Goal: Task Accomplishment & Management: Manage account settings

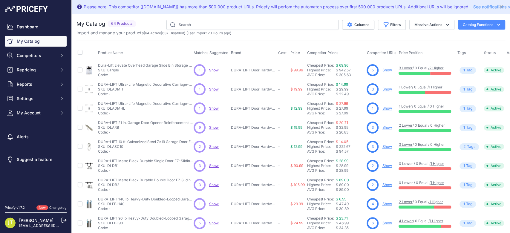
click at [476, 25] on button "Catalog Functions" at bounding box center [481, 25] width 47 height 10
click at [460, 49] on div "Export" at bounding box center [471, 48] width 67 height 11
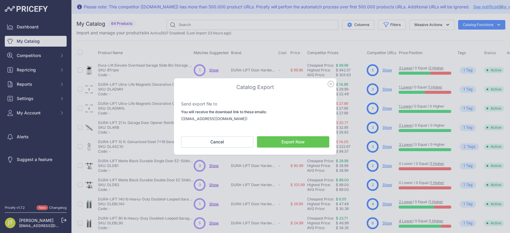
click at [282, 140] on button "Export Now" at bounding box center [293, 141] width 72 height 11
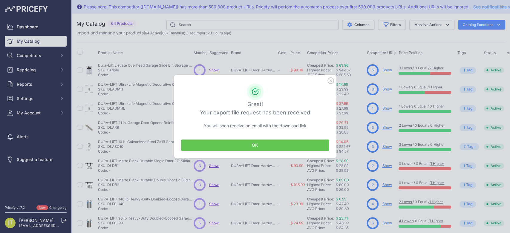
click at [275, 147] on button "OK" at bounding box center [255, 145] width 148 height 11
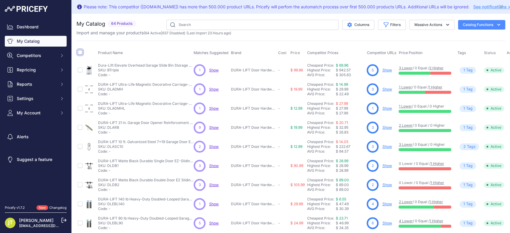
click at [79, 54] on input "checkbox" at bounding box center [80, 52] width 5 height 5
checkbox input "true"
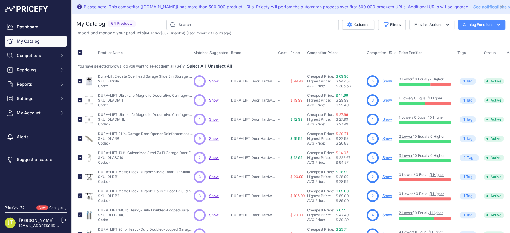
click at [348, 79] on span "$ 942.57" at bounding box center [343, 81] width 15 height 4
click at [383, 80] on link "Show" at bounding box center [387, 81] width 10 height 4
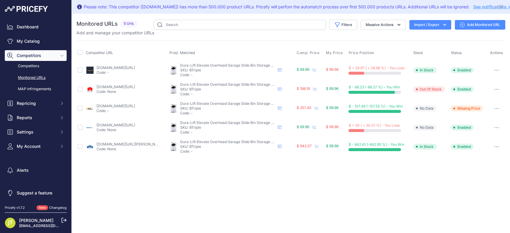
click at [505, 131] on div "You are not connected to the internet. Monitored URLs" at bounding box center [291, 88] width 438 height 149
click at [500, 143] on button "button" at bounding box center [497, 147] width 12 height 8
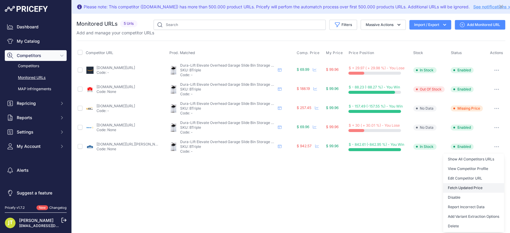
click at [470, 187] on button "Fetch Updated Price" at bounding box center [473, 188] width 61 height 10
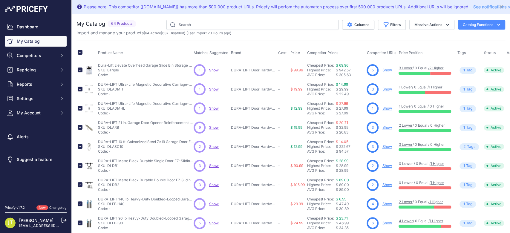
click at [404, 68] on link "3 Lower" at bounding box center [406, 68] width 14 height 4
click at [180, 25] on input "text" at bounding box center [252, 25] width 172 height 10
type input "PTRIPLE"
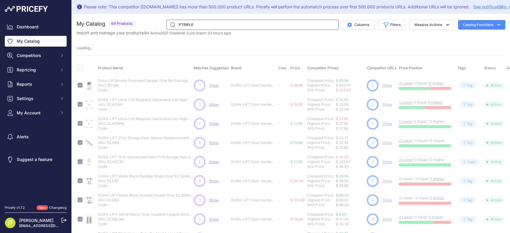
checkbox input "false"
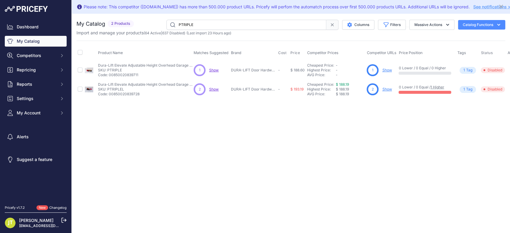
click at [388, 68] on link "Show" at bounding box center [387, 70] width 10 height 4
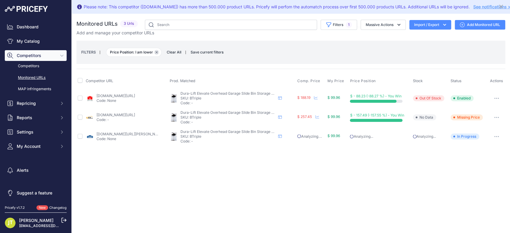
click at [157, 50] on button "Remove filter option" at bounding box center [156, 52] width 5 height 5
click at [29, 56] on span "Competitors" at bounding box center [36, 56] width 39 height 6
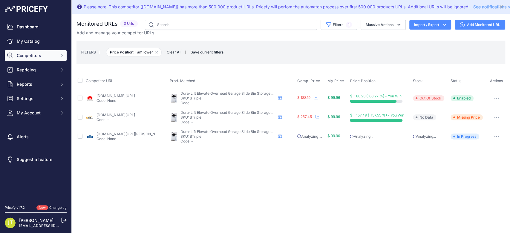
click at [29, 56] on span "Competitors" at bounding box center [36, 56] width 39 height 6
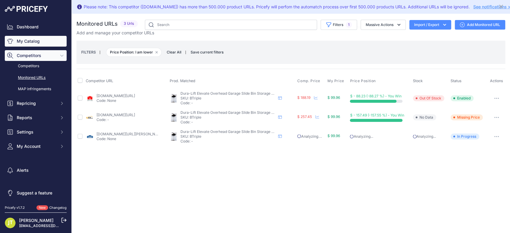
click at [22, 39] on link "My Catalog" at bounding box center [36, 41] width 62 height 11
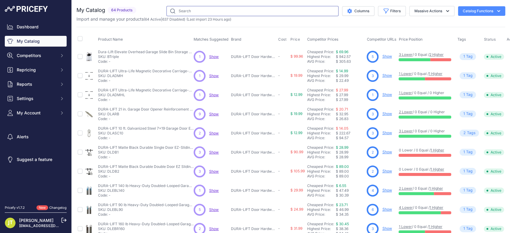
click at [198, 10] on input "text" at bounding box center [252, 11] width 172 height 10
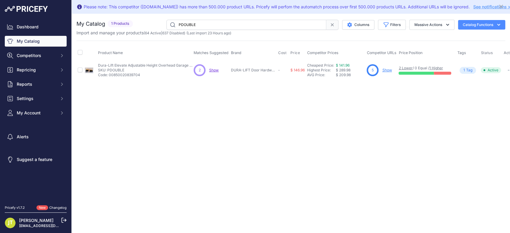
scroll to position [0, 8]
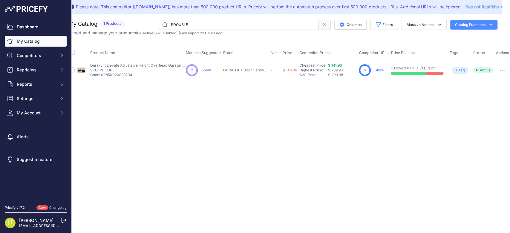
click at [207, 19] on div "You are not connected to the internet. My Catalog" at bounding box center [283, 50] width 429 height 72
type input "PTRIPLE"
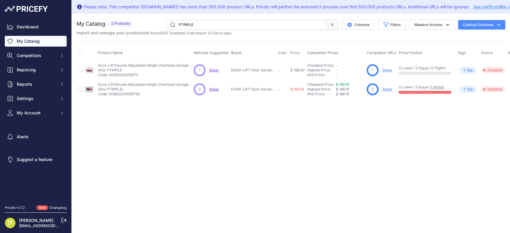
click at [388, 69] on link "Show" at bounding box center [387, 70] width 10 height 4
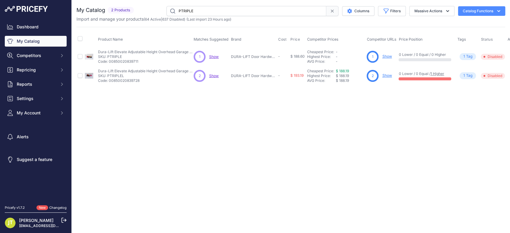
click at [387, 57] on link "Show" at bounding box center [387, 56] width 10 height 4
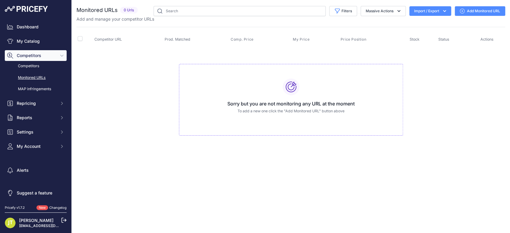
click at [438, 12] on button "Import / Export" at bounding box center [430, 11] width 42 height 10
click at [470, 10] on link "Add Monitored URL" at bounding box center [480, 11] width 50 height 10
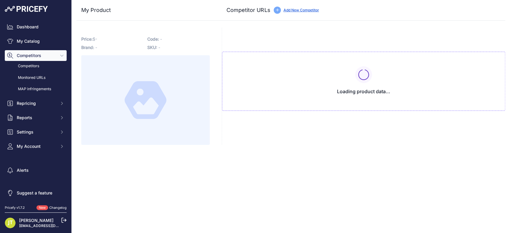
type input "[DOMAIN_NAME][URL]"
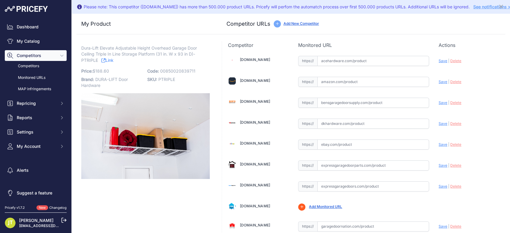
click at [298, 22] on link "Add New Competitor" at bounding box center [301, 23] width 36 height 4
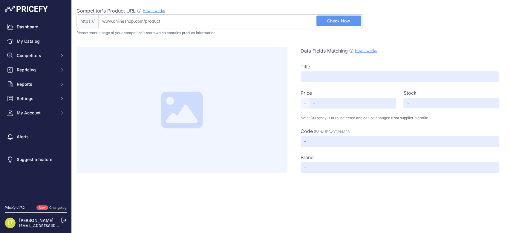
click at [284, 26] on input "Competitor's Product URL How it works In order to create your competitor's extr…" at bounding box center [230, 21] width 264 height 14
paste input "[URL][DOMAIN_NAME]"
type input "[DOMAIN_NAME][URL]"
click at [330, 17] on button "Check Now" at bounding box center [338, 21] width 45 height 11
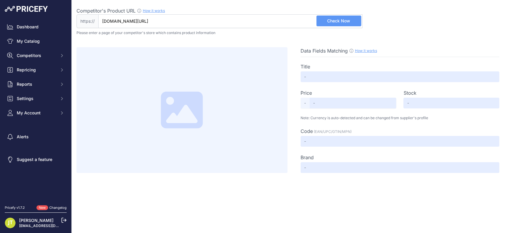
scroll to position [0, 0]
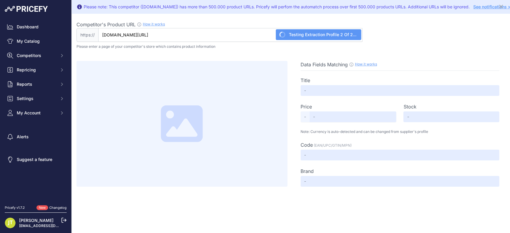
type input "Not Found"
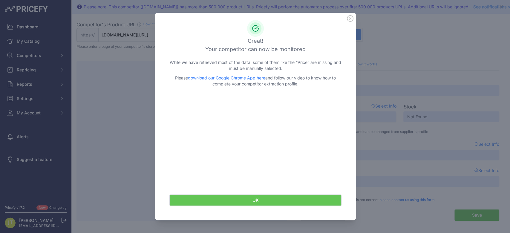
click at [351, 19] on icon at bounding box center [350, 18] width 7 height 7
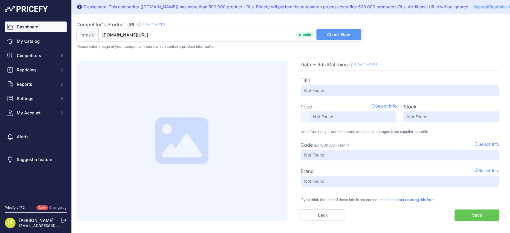
click at [36, 26] on link "Dashboard" at bounding box center [36, 27] width 62 height 11
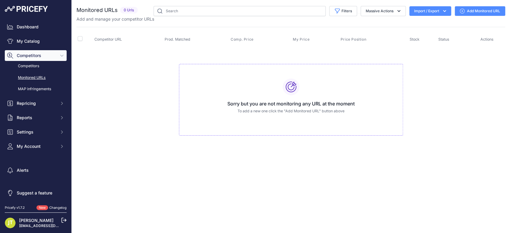
click at [467, 9] on link "Add Monitored URL" at bounding box center [480, 11] width 50 height 10
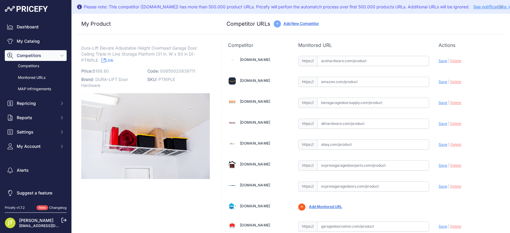
click at [330, 83] on input "text" at bounding box center [373, 82] width 112 height 10
paste input "amazon.com/FLEXIMOUNTS-Overhead-Adjustable-Dropdown-Two-Color/dp/B0194R5BSA/ref…"
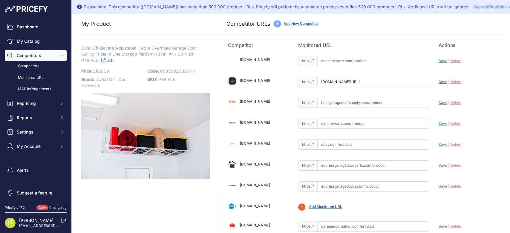
click at [439, 82] on span "Save" at bounding box center [443, 81] width 9 height 4
type input "https://amazon.com/FLEXIMOUNTS-Overhead-Adjustable-Dropdown-Two-Color/dp/B0194R…"
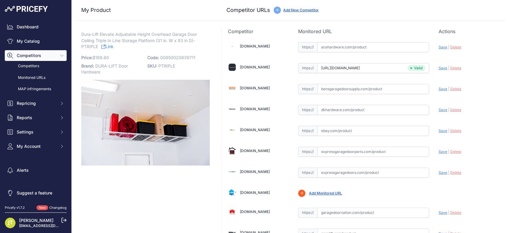
scroll to position [359, 0]
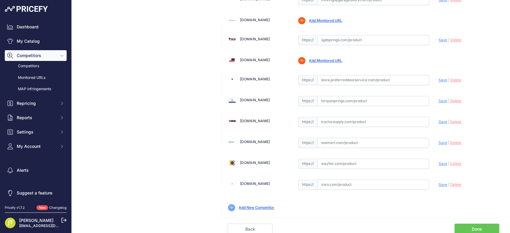
click at [328, 144] on input "text" at bounding box center [373, 143] width 112 height 10
paste input "https://www.walmart.com/ip/MonsterRax-4x8-Overhead-Garage-Storage-Rack-with-Acc…"
click at [439, 140] on span "Save" at bounding box center [443, 142] width 9 height 4
type input "https://www.walmart.com/ip/MonsterRax-4x8-Overhead-Garage-Storage-Rack-with-Acc…"
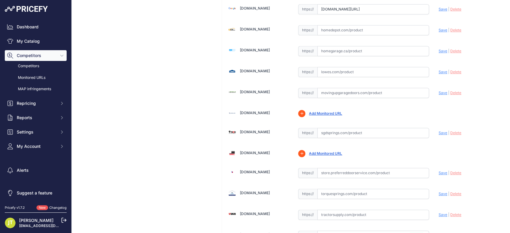
scroll to position [253, 0]
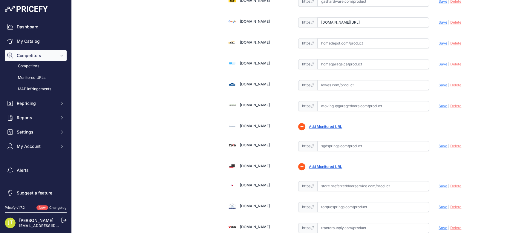
click at [365, 80] on input "text" at bounding box center [373, 85] width 112 height 10
paste input "https://www.lowes.com/pd/NewAge-Products-Adjustable-Height-Overhead-Garage-Stor…"
click at [439, 83] on span "Save" at bounding box center [443, 85] width 9 height 4
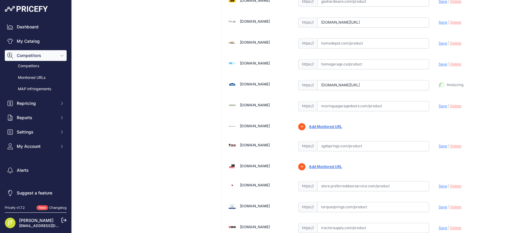
type input "https://www.lowes.com/pd/NewAge-Products-Adjustable-Height-Overhead-Garage-Stor…"
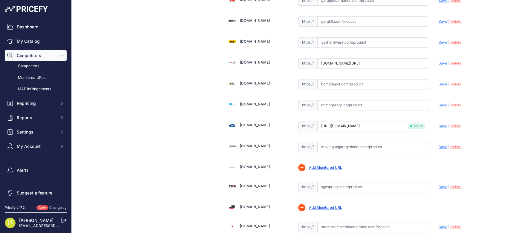
scroll to position [212, 0]
click at [350, 83] on input "text" at bounding box center [373, 84] width 112 height 10
paste input "https://www.homedepot.com/p/Husky-97-5-in-W-x-43-75-in-H-x-32-in-D-Adjustable-M…"
click at [439, 85] on div "Update Profile Save | Delete Analyzing" at bounding box center [469, 82] width 61 height 9
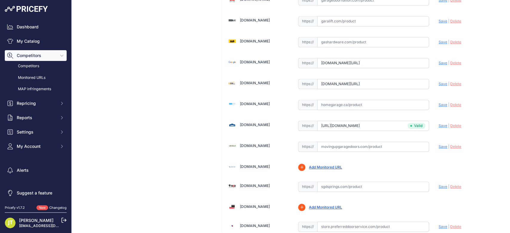
click at [439, 85] on span "Save" at bounding box center [443, 84] width 9 height 4
type input "[URL][DOMAIN_NAME]"
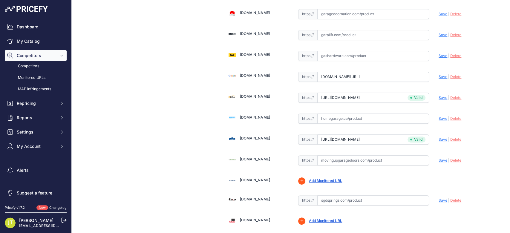
scroll to position [226, 0]
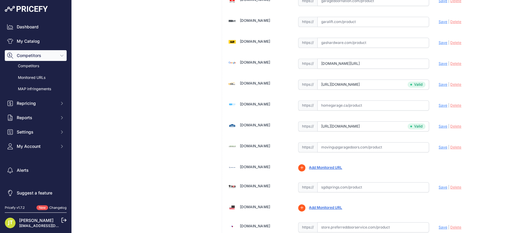
click at [439, 61] on span "Save" at bounding box center [443, 63] width 9 height 4
type input "[URL][DOMAIN_NAME]"
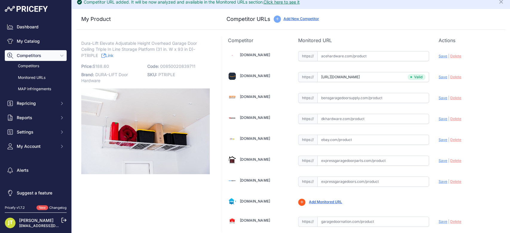
scroll to position [0, 0]
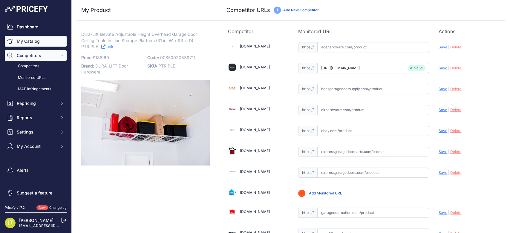
click at [28, 43] on link "My Catalog" at bounding box center [36, 41] width 62 height 11
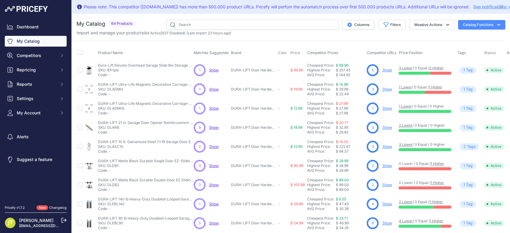
click at [232, 11] on div "Please note: This competitor (lowes.com) has more than 500.000 product URLs. Pr…" at bounding box center [290, 6] width 429 height 9
click at [241, 25] on input "text" at bounding box center [252, 25] width 172 height 10
type input "Pquad"
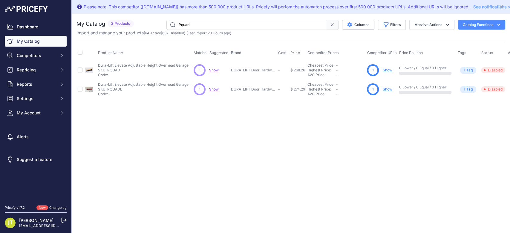
click at [212, 70] on span "Show" at bounding box center [214, 70] width 10 height 4
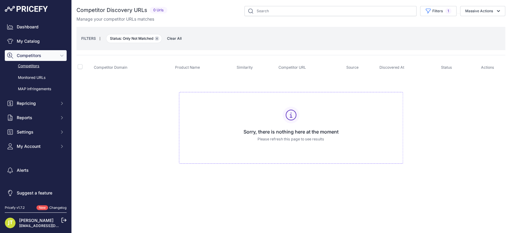
click at [157, 39] on icon "button" at bounding box center [157, 39] width 2 height 2
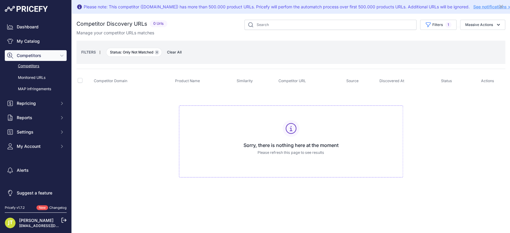
click at [158, 51] on icon "button" at bounding box center [157, 52] width 2 height 2
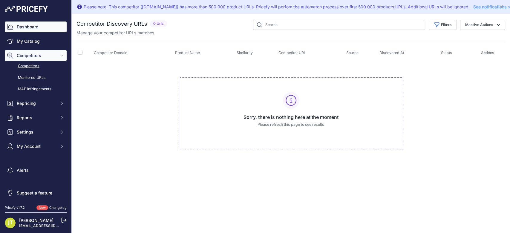
click at [30, 29] on link "Dashboard" at bounding box center [36, 27] width 62 height 11
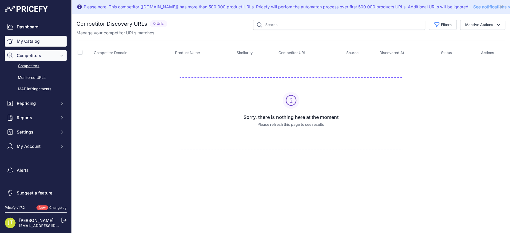
click at [34, 42] on link "My Catalog" at bounding box center [36, 41] width 62 height 11
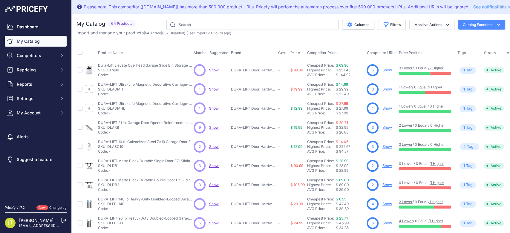
click at [206, 13] on div "Please note: This competitor ([DOMAIN_NAME]) has more than 500.000 product URLs…" at bounding box center [291, 7] width 438 height 14
drag, startPoint x: 207, startPoint y: 23, endPoint x: 213, endPoint y: 26, distance: 7.2
click at [207, 23] on input "text" at bounding box center [252, 25] width 172 height 10
type input "PTRIPLE"
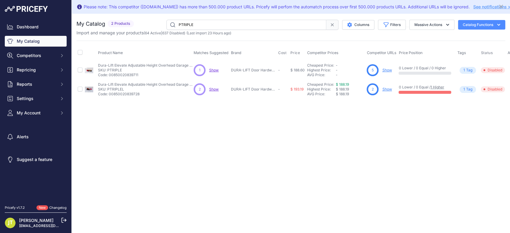
click at [384, 71] on link "Show" at bounding box center [387, 70] width 10 height 4
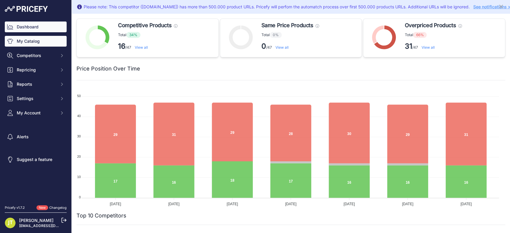
click at [39, 39] on link "My Catalog" at bounding box center [36, 41] width 62 height 11
click at [17, 40] on link "My Catalog" at bounding box center [36, 41] width 62 height 11
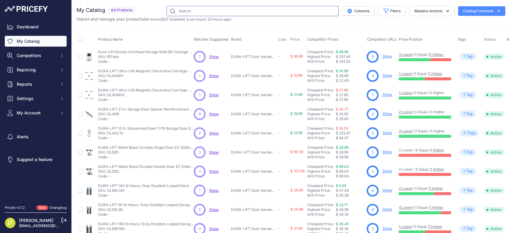
drag, startPoint x: 216, startPoint y: 9, endPoint x: 219, endPoint y: 10, distance: 3.4
click at [216, 9] on input "text" at bounding box center [252, 11] width 172 height 10
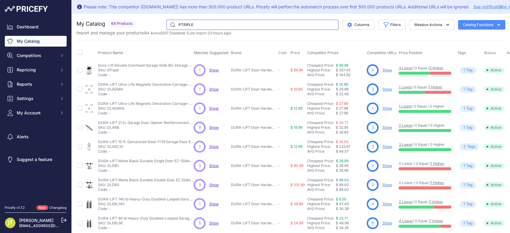
type input "PTRIPLE"
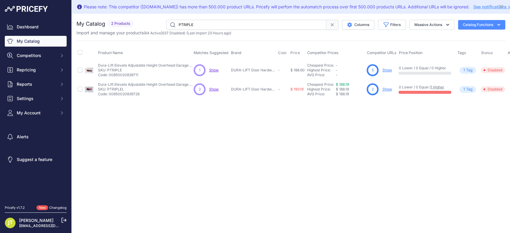
scroll to position [0, 12]
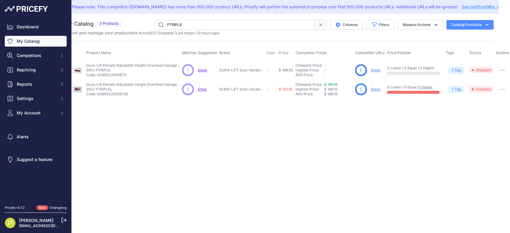
click at [376, 69] on link "Show" at bounding box center [375, 70] width 10 height 4
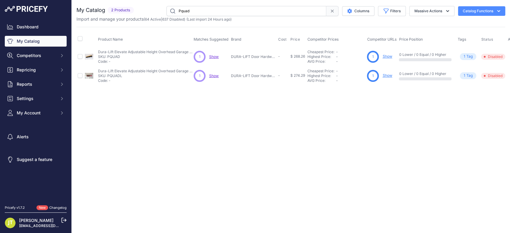
click at [272, 126] on div "Close You are not connected to the internet." at bounding box center [291, 116] width 438 height 233
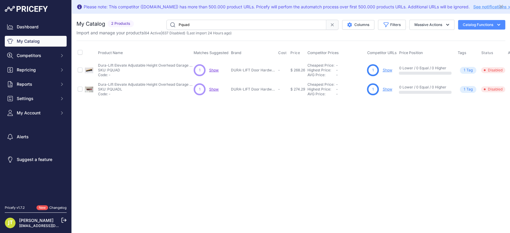
click at [200, 25] on input "Pquad" at bounding box center [246, 25] width 160 height 10
type input "PTRIPLE"
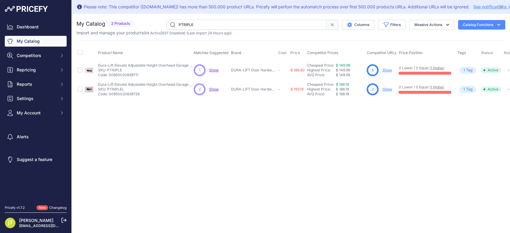
click at [383, 69] on link "Show" at bounding box center [387, 70] width 10 height 4
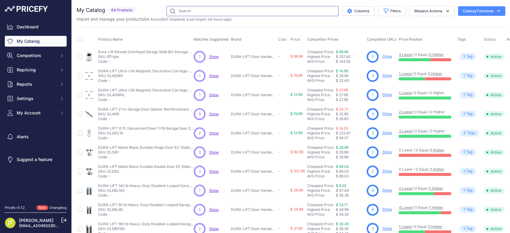
click at [204, 13] on input "text" at bounding box center [252, 11] width 172 height 10
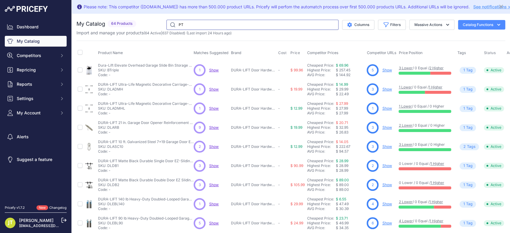
type input "PTRIPLE"
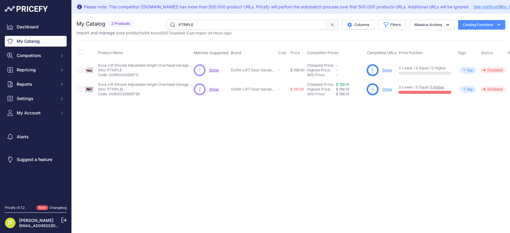
click at [315, 125] on div "Please note: This competitor (lowes.com) has more than 500.000 product URLs. Pr…" at bounding box center [291, 116] width 438 height 233
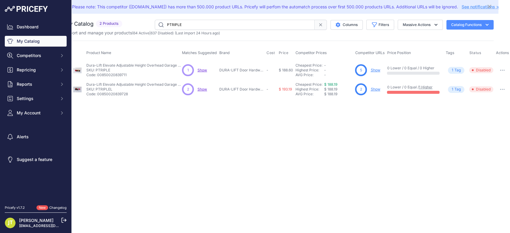
click at [503, 74] on td "Enable Delete ​" at bounding box center [502, 70] width 16 height 19
click at [503, 70] on icon "button" at bounding box center [502, 70] width 5 height 1
click at [491, 83] on button "Enable" at bounding box center [490, 83] width 38 height 10
click at [502, 69] on button "button" at bounding box center [502, 70] width 12 height 8
click at [492, 79] on button "Enable" at bounding box center [490, 83] width 38 height 10
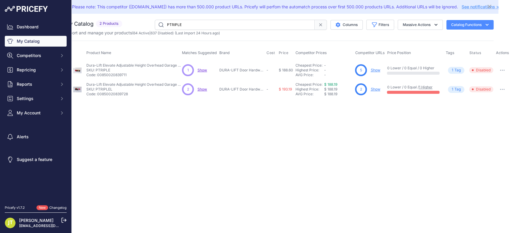
click at [399, 226] on div "Please note: This competitor (lowes.com) has more than 500.000 product URLs. Pr…" at bounding box center [279, 116] width 438 height 233
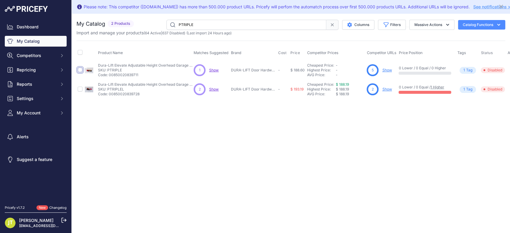
click at [79, 69] on input "checkbox" at bounding box center [80, 70] width 5 height 5
checkbox input "true"
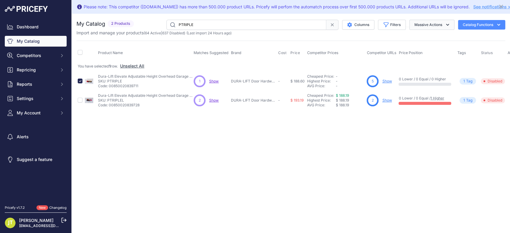
click at [432, 24] on button "Massive Actions" at bounding box center [431, 25] width 45 height 10
click at [426, 37] on button "Enable" at bounding box center [431, 38] width 48 height 11
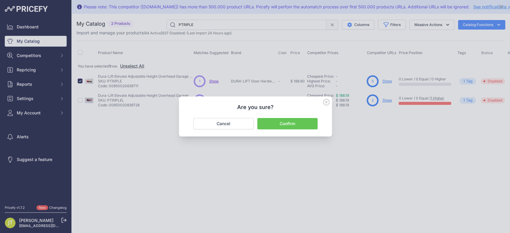
click at [294, 127] on button "Confirm" at bounding box center [287, 123] width 60 height 11
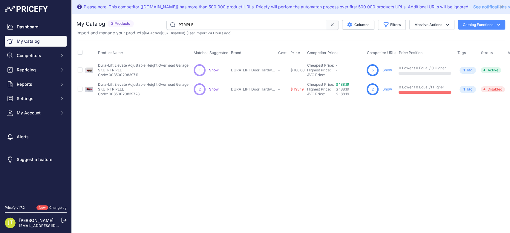
click at [81, 91] on td at bounding box center [79, 89] width 7 height 19
click at [80, 91] on input "checkbox" at bounding box center [80, 89] width 5 height 5
checkbox input "true"
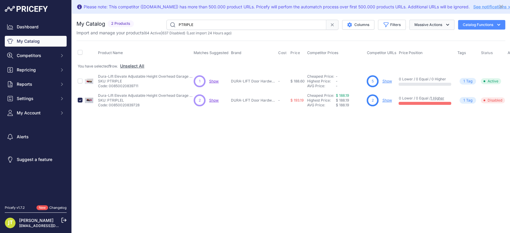
click at [442, 22] on button "Massive Actions" at bounding box center [431, 25] width 45 height 10
click at [434, 43] on button "Enable" at bounding box center [431, 38] width 48 height 11
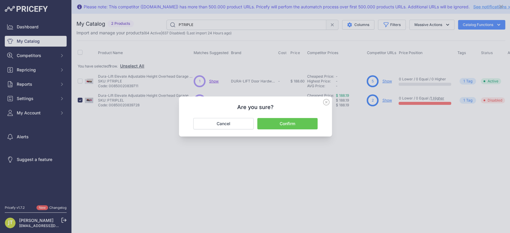
click at [307, 122] on button "Confirm" at bounding box center [287, 123] width 60 height 11
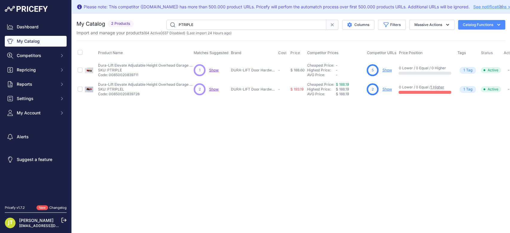
scroll to position [0, 8]
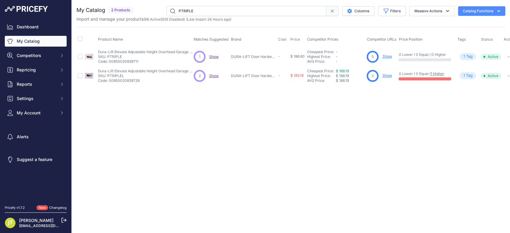
click at [388, 58] on link "Show" at bounding box center [387, 56] width 10 height 4
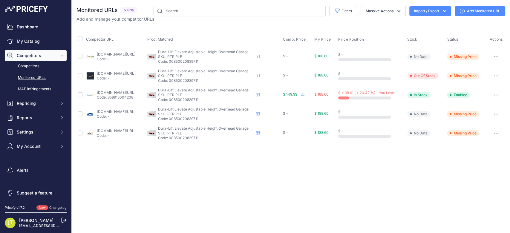
click at [495, 75] on icon "button" at bounding box center [496, 75] width 5 height 1
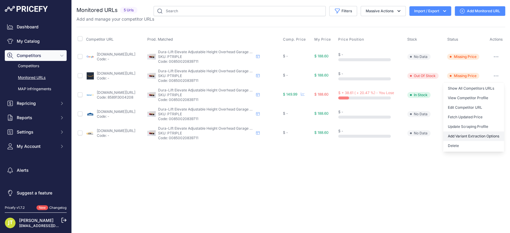
click at [481, 137] on button "Add Variant Extraction Options" at bounding box center [473, 136] width 61 height 10
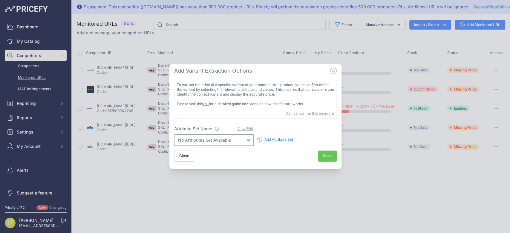
click at [245, 140] on select "No Attributes Set Available" at bounding box center [213, 139] width 79 height 11
click at [272, 137] on div "Add Attribute Set" at bounding box center [278, 139] width 29 height 5
click at [330, 69] on icon at bounding box center [333, 71] width 7 height 7
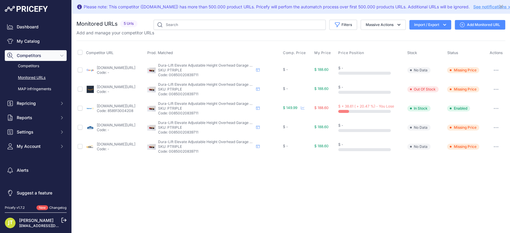
click at [491, 88] on button "button" at bounding box center [496, 89] width 12 height 8
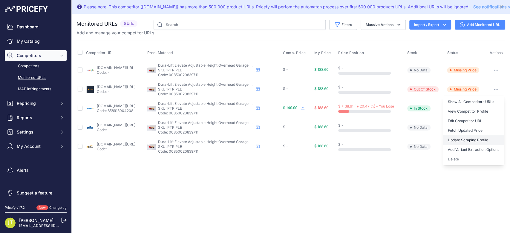
click at [472, 139] on link "Update Scraping Profile" at bounding box center [473, 140] width 61 height 10
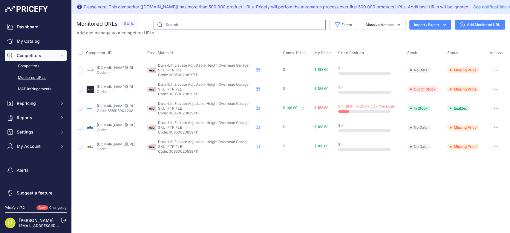
click at [175, 27] on input "text" at bounding box center [240, 25] width 172 height 10
type input "P"
type input "Ptr"
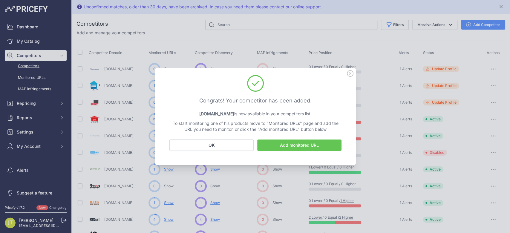
click at [220, 148] on button "OK" at bounding box center [211, 145] width 84 height 11
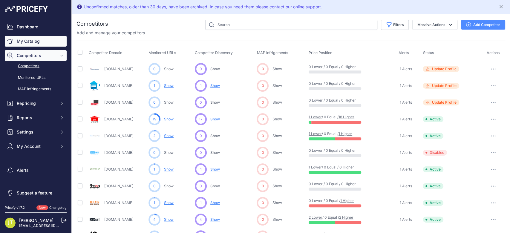
click at [43, 45] on link "My Catalog" at bounding box center [36, 41] width 62 height 11
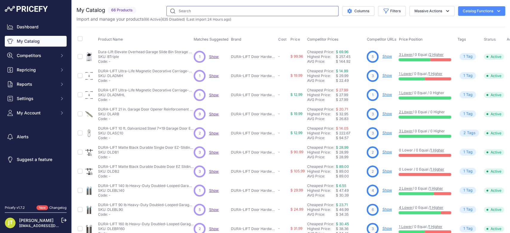
click at [220, 10] on input "text" at bounding box center [252, 11] width 172 height 10
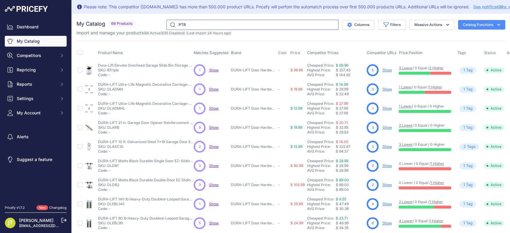
type input "PTRIPLE"
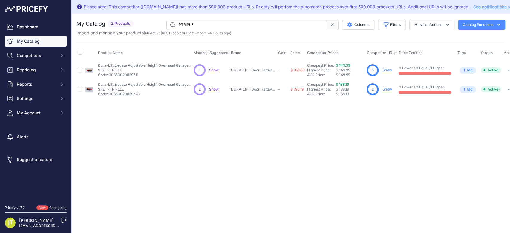
click at [385, 69] on link "Show" at bounding box center [387, 70] width 10 height 4
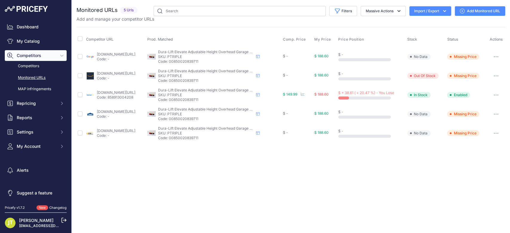
click at [493, 73] on button "button" at bounding box center [496, 76] width 12 height 8
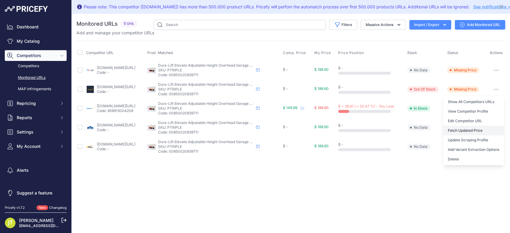
click at [480, 132] on button "Fetch Updated Price" at bounding box center [473, 131] width 61 height 10
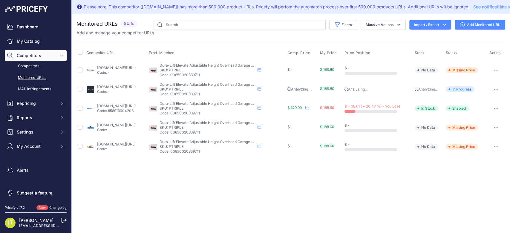
click at [494, 124] on button "button" at bounding box center [496, 127] width 12 height 8
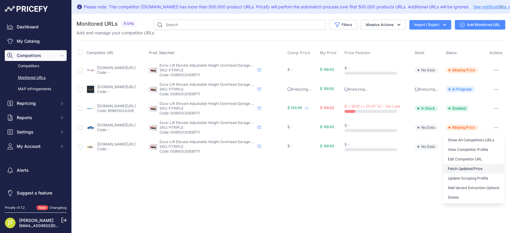
click at [477, 170] on button "Fetch Updated Price" at bounding box center [473, 169] width 61 height 10
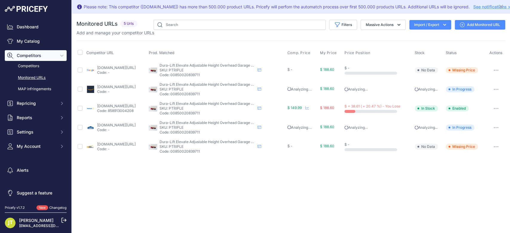
click at [499, 149] on button "button" at bounding box center [496, 147] width 12 height 8
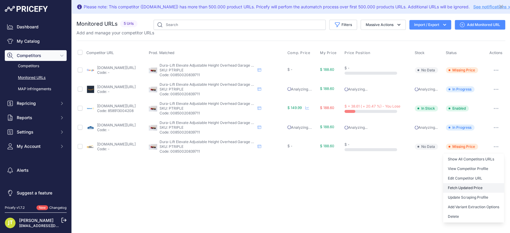
click at [480, 188] on button "Fetch Updated Price" at bounding box center [473, 188] width 61 height 10
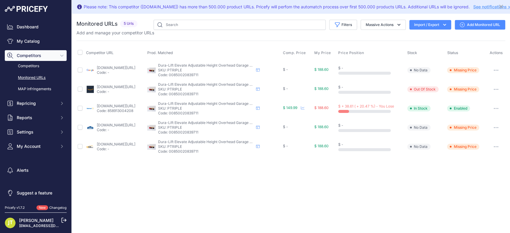
click at [342, 207] on div "Please note: This competitor ([DOMAIN_NAME]) has more than 500.000 product URLs…" at bounding box center [291, 116] width 438 height 233
click at [202, 92] on p "Code: 00850020839711" at bounding box center [206, 94] width 96 height 5
